Goal: Check status: Check status

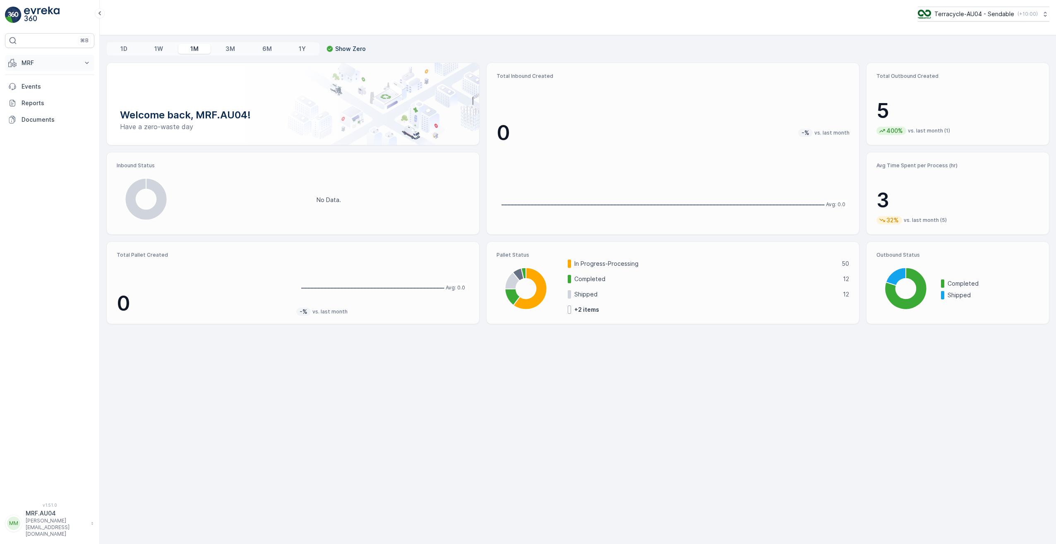
click at [86, 62] on icon at bounding box center [87, 63] width 4 height 2
click at [31, 102] on p "Pallet" at bounding box center [29, 100] width 16 height 8
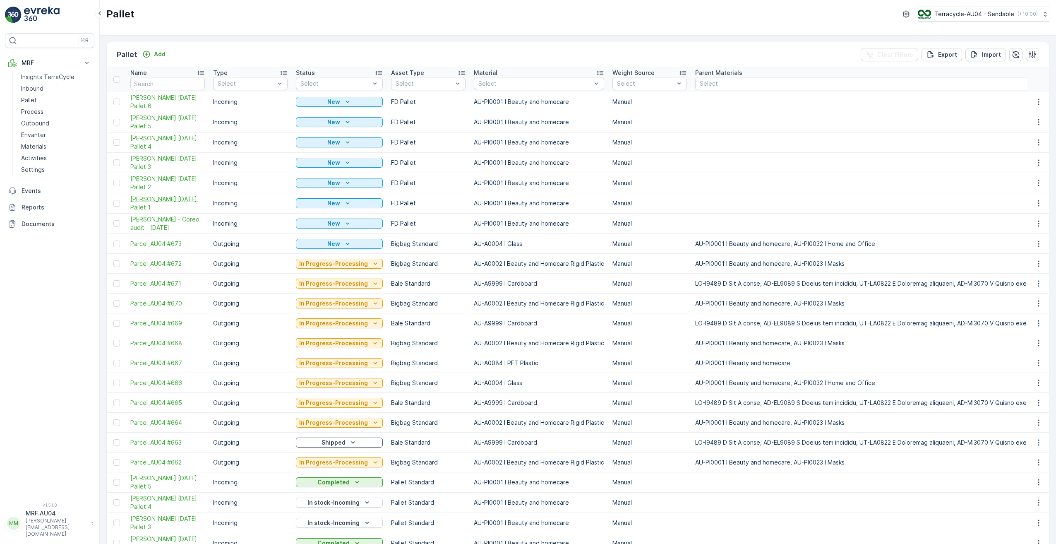
click at [151, 197] on span "FD Mecca 01/10/2025 Pallet 1" at bounding box center [167, 203] width 74 height 17
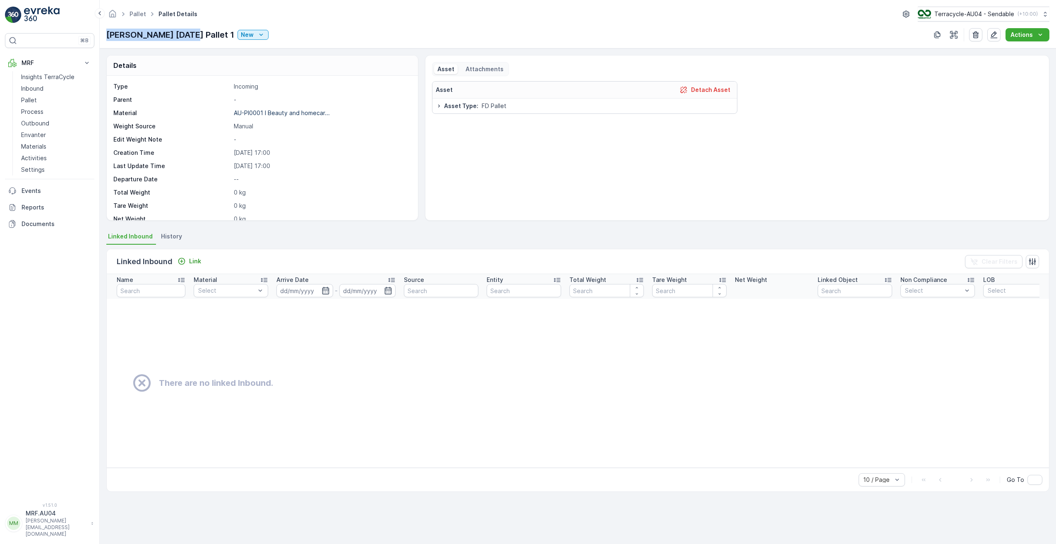
drag, startPoint x: 108, startPoint y: 35, endPoint x: 193, endPoint y: 33, distance: 85.3
click at [193, 33] on p "FD Mecca 01/10/2025 Pallet 1" at bounding box center [170, 35] width 128 height 12
drag, startPoint x: 193, startPoint y: 33, endPoint x: 188, endPoint y: 36, distance: 5.7
copy p "FD Mecca 01/10/2025"
